Goal: Task Accomplishment & Management: Manage account settings

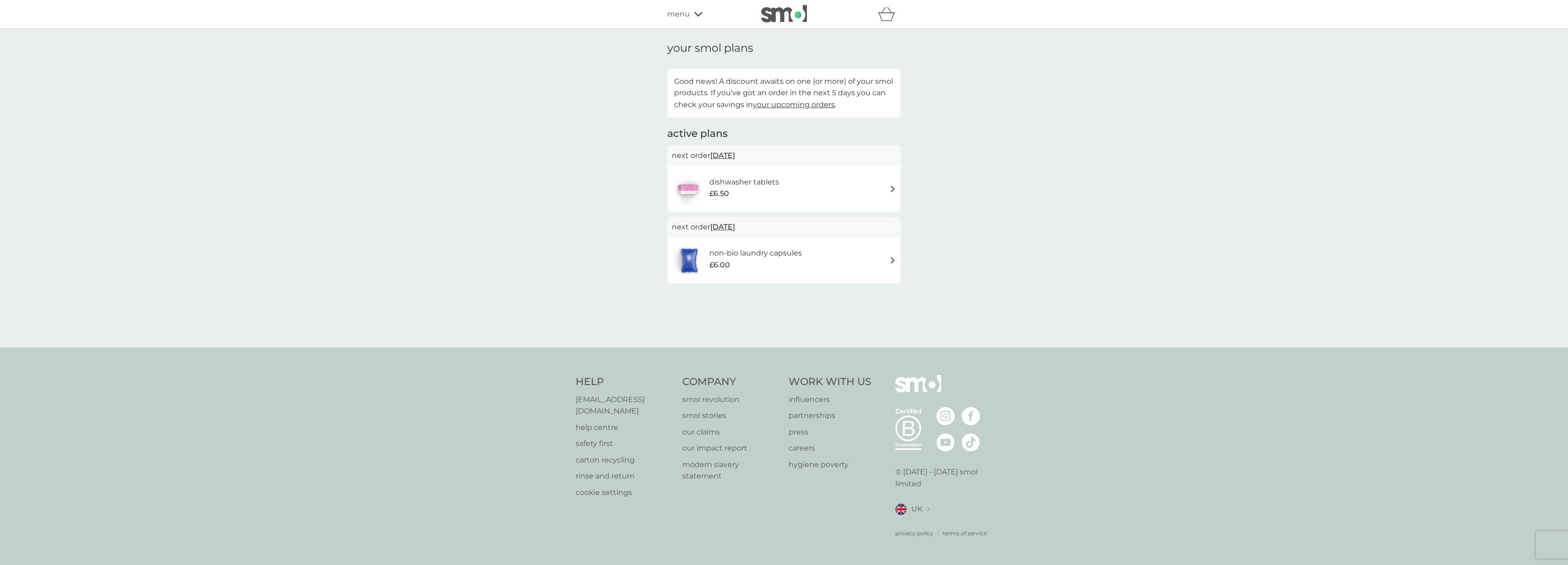
click at [894, 190] on img at bounding box center [892, 189] width 7 height 7
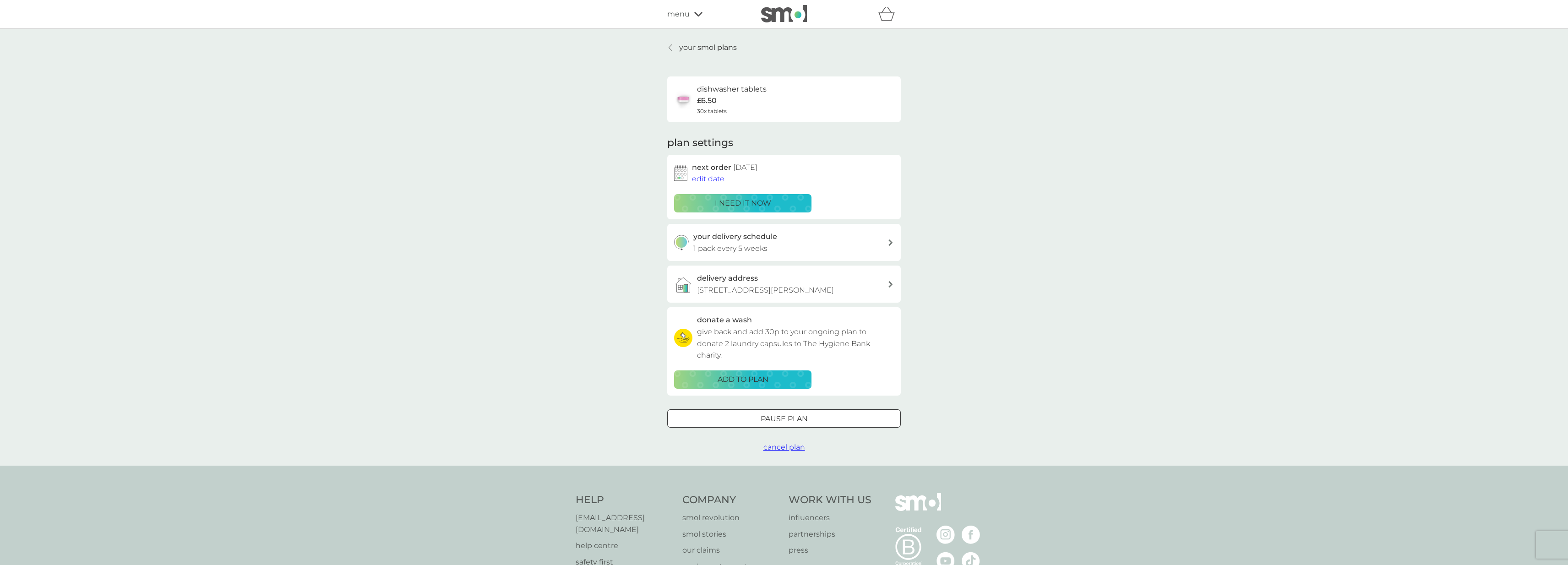
click at [807, 419] on p "Pause plan" at bounding box center [784, 419] width 47 height 12
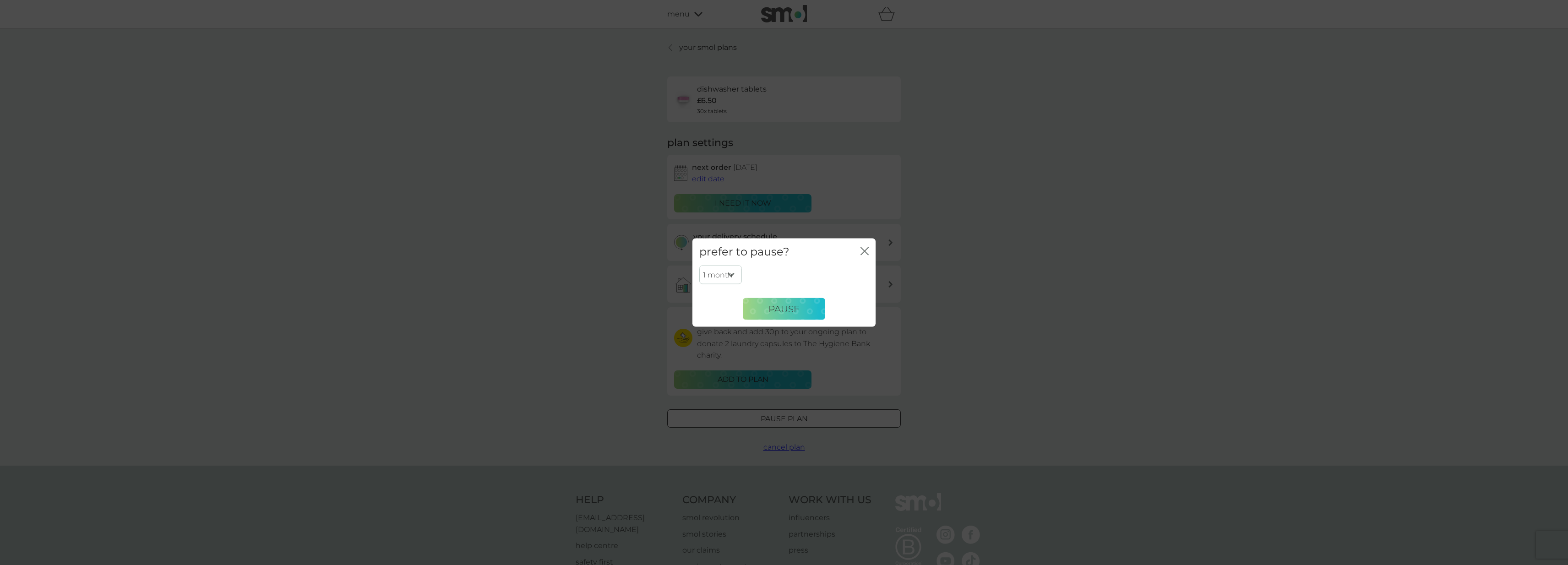
click at [735, 275] on select "1 month 2 months 3 months 4 months 5 months 6 months" at bounding box center [721, 275] width 43 height 19
select select "3"
click at [786, 310] on span "Pause" at bounding box center [783, 309] width 31 height 11
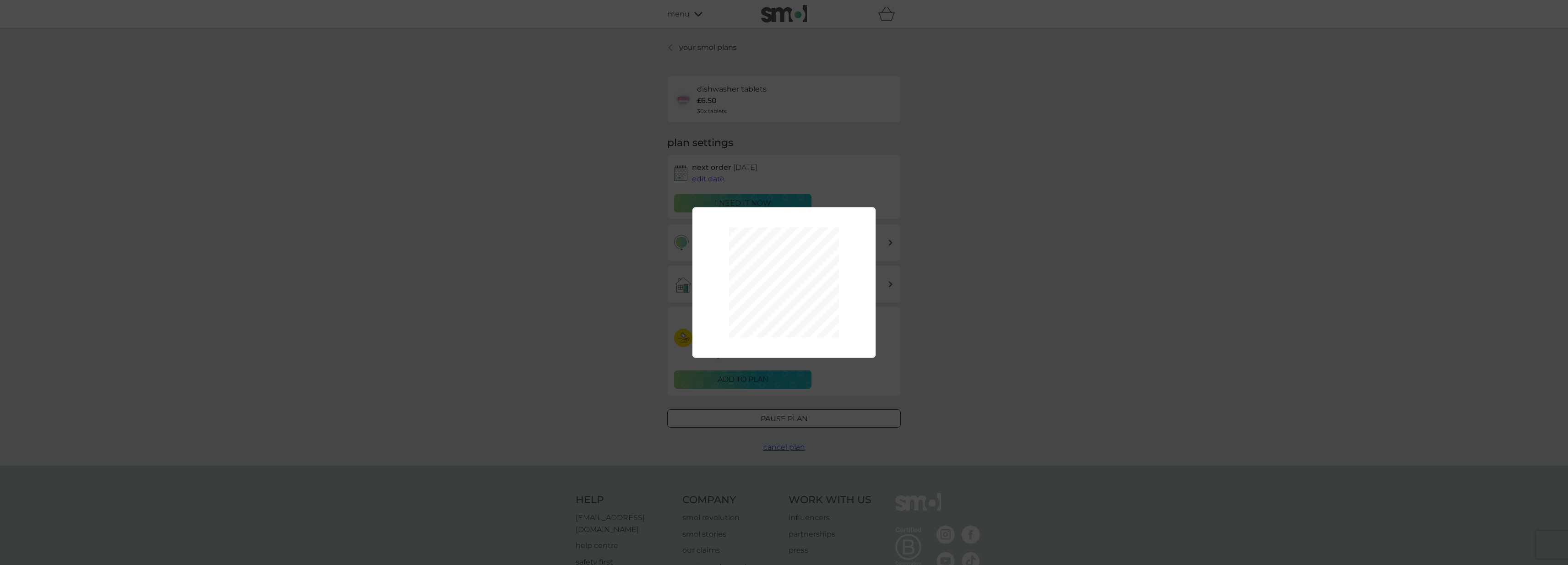
click at [966, 307] on div "1 month 2 months 3 months 4 months 5 months 6 months Pause" at bounding box center [784, 282] width 1568 height 565
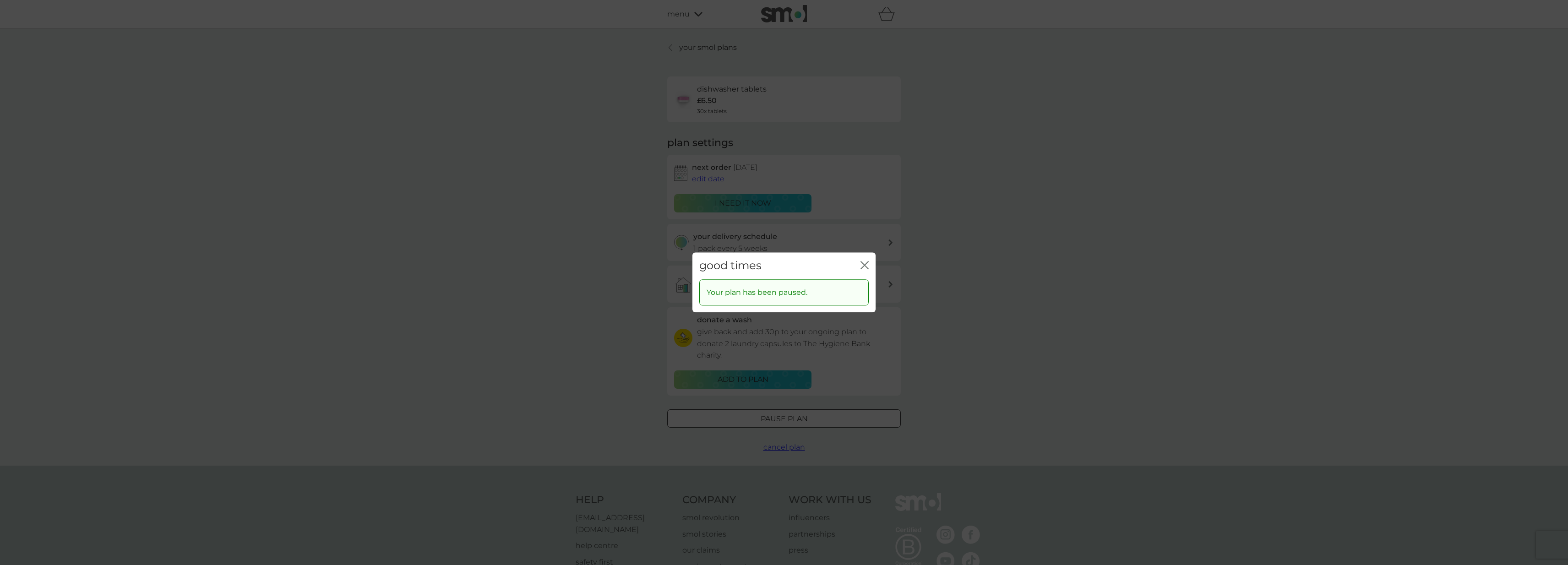
click at [864, 263] on icon "close" at bounding box center [865, 265] width 9 height 9
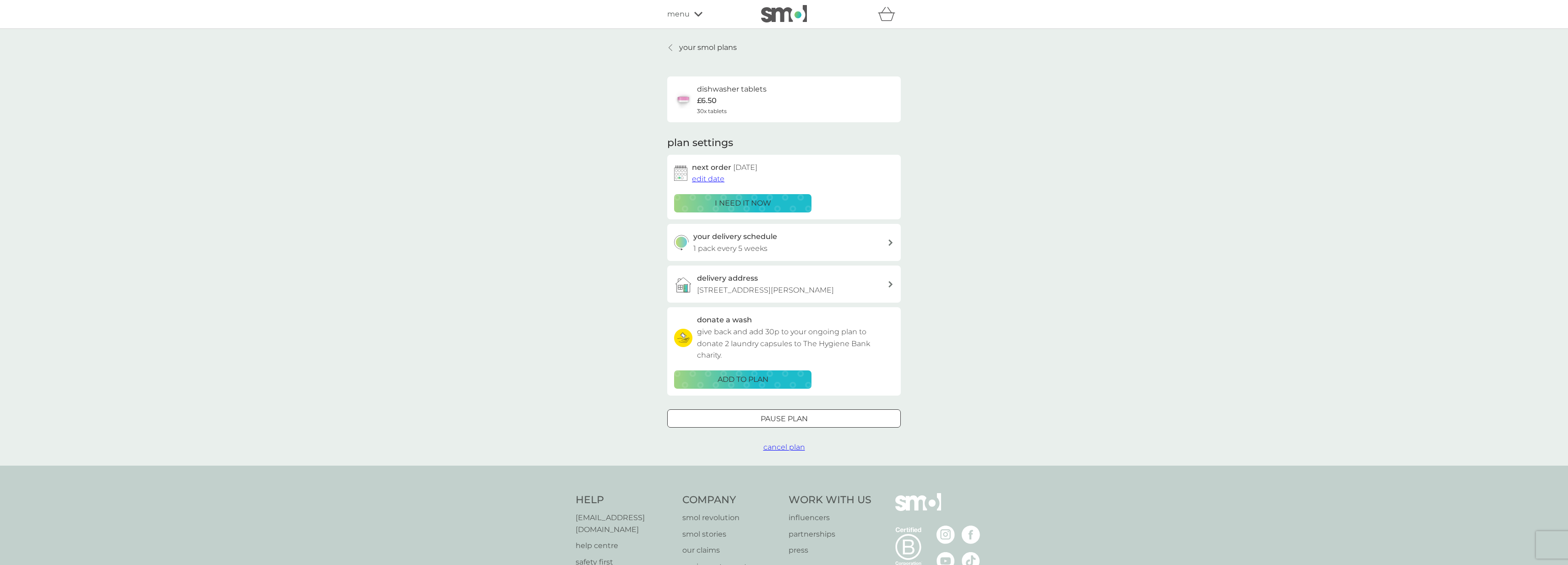
click at [715, 96] on p "£6.50" at bounding box center [707, 101] width 19 height 12
click at [686, 49] on p "your smol plans" at bounding box center [708, 47] width 58 height 12
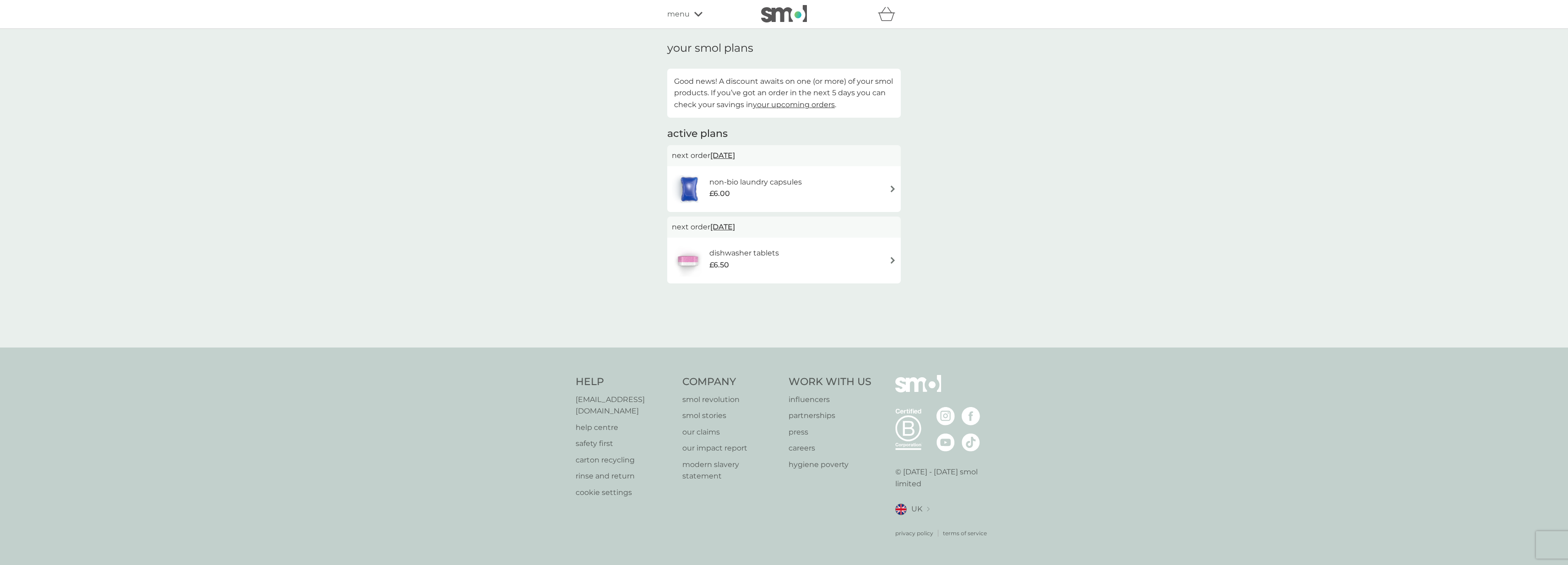
click at [895, 184] on div "non-bio laundry capsules £6.00" at bounding box center [784, 189] width 225 height 32
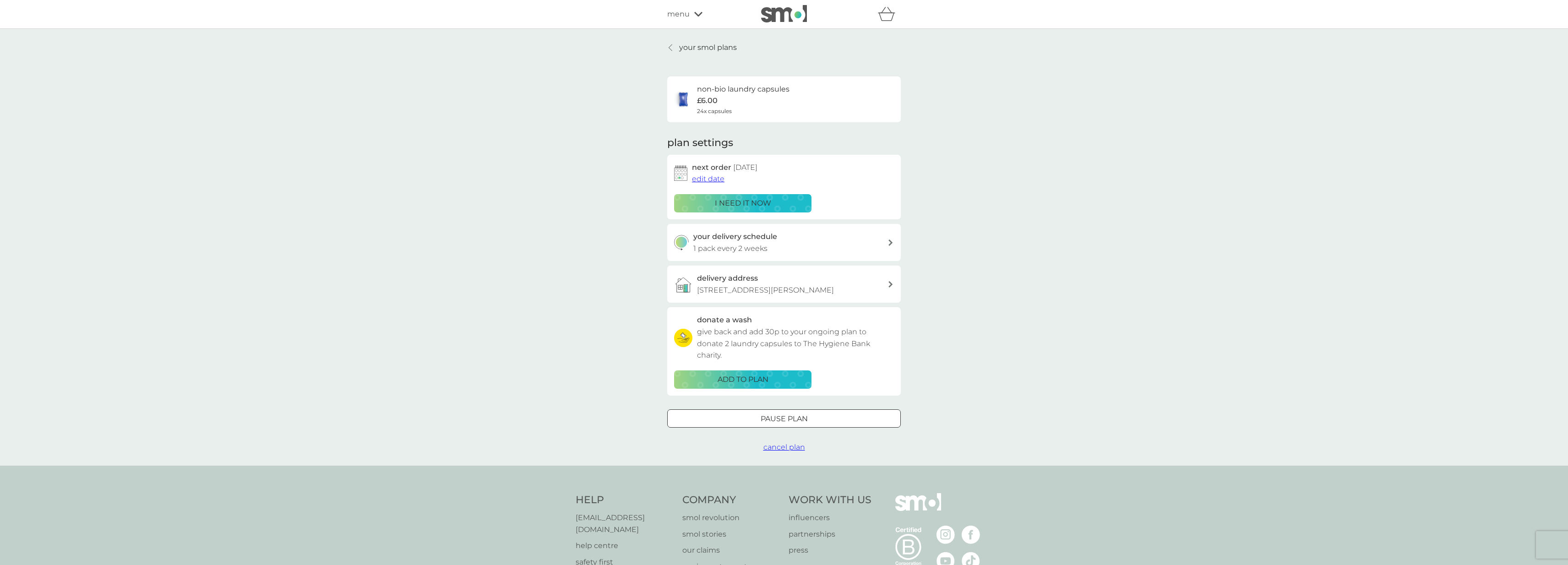
click at [793, 423] on div at bounding box center [784, 419] width 33 height 10
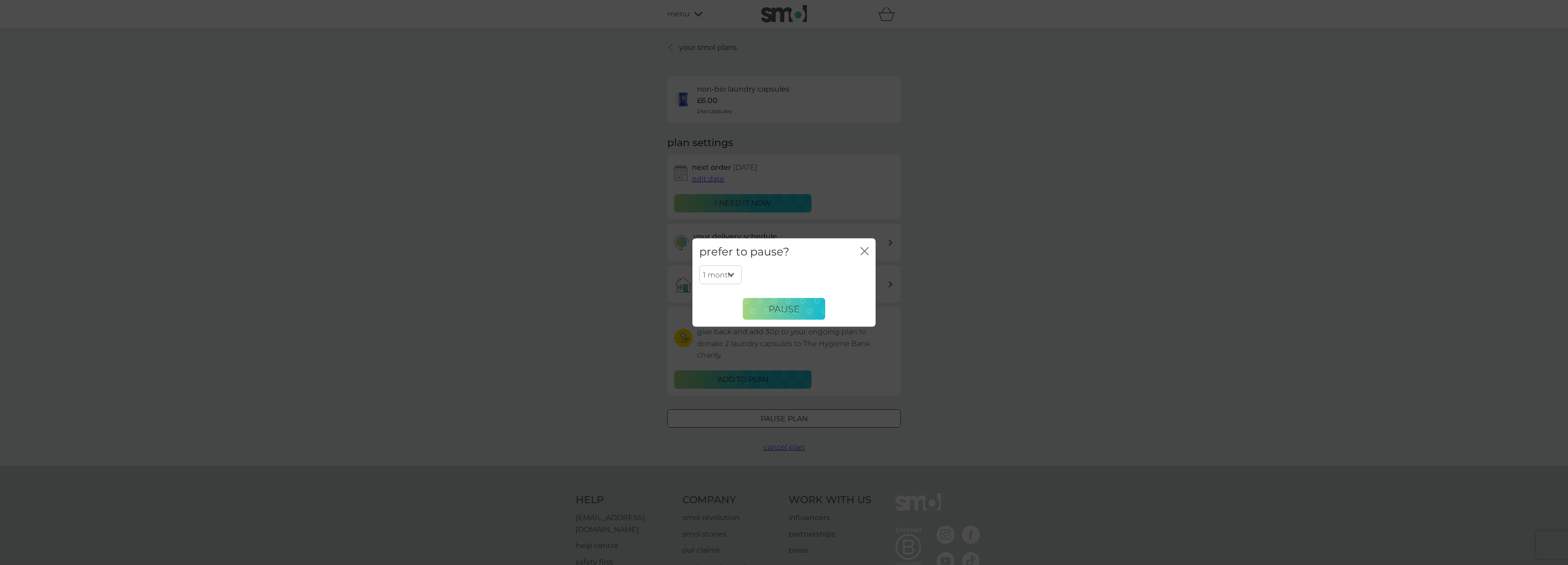
click at [715, 280] on select "1 month 2 months 3 months 4 months 5 months 6 months" at bounding box center [721, 275] width 43 height 19
select select "3"
click at [780, 305] on span "Pause" at bounding box center [783, 309] width 31 height 11
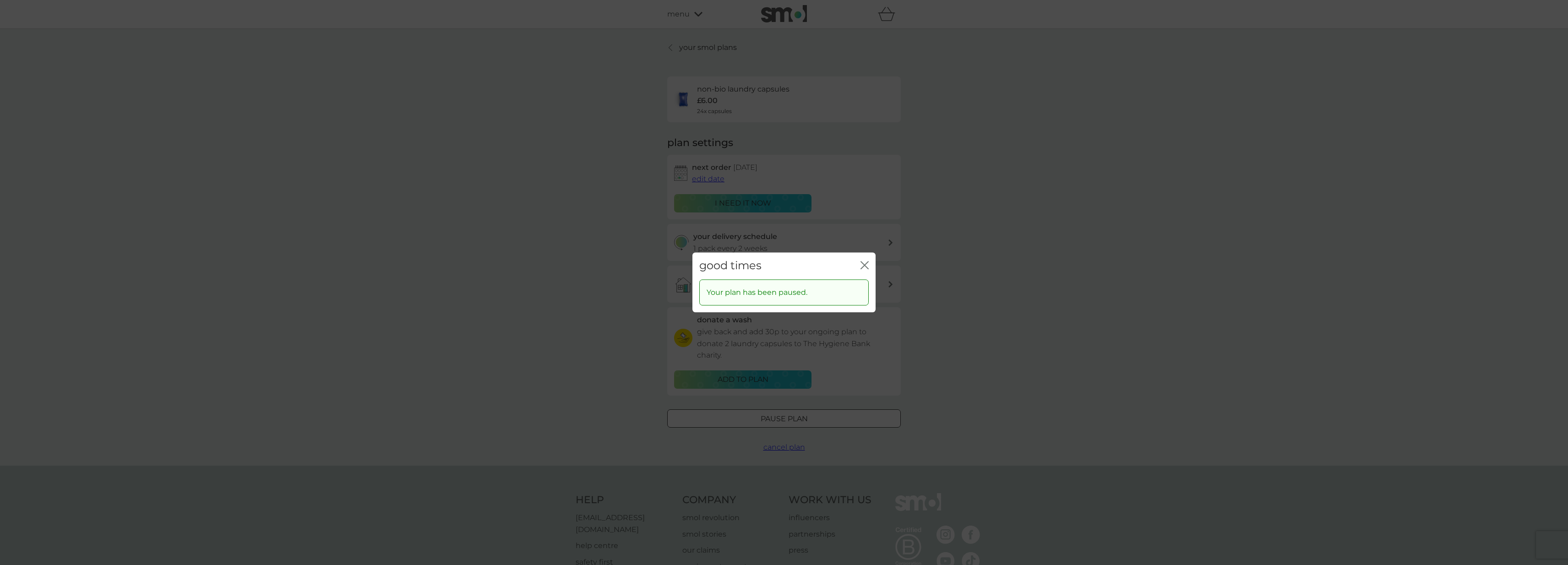
click at [1003, 292] on div "good times close Your plan has been paused." at bounding box center [784, 282] width 1568 height 565
